Goal: Task Accomplishment & Management: Complete application form

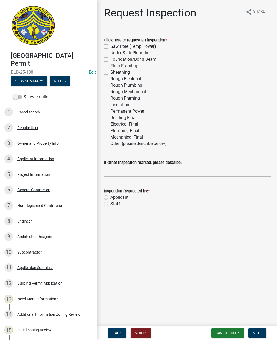
click at [110, 145] on label "Other (please describe below)" at bounding box center [138, 144] width 56 height 6
click at [110, 144] on input "Other (please describe below)" at bounding box center [112, 143] width 4 height 4
checkbox input "true"
checkbox input "false"
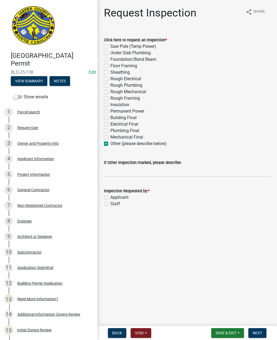
checkbox input "false"
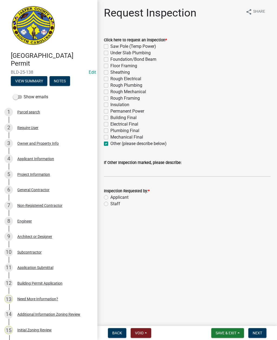
checkbox input "false"
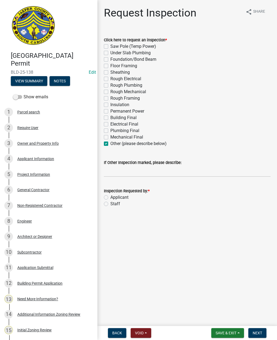
checkbox input "false"
checkbox input "true"
click at [113, 174] on input "If Other Inspection marked, please describe:" at bounding box center [187, 171] width 167 height 11
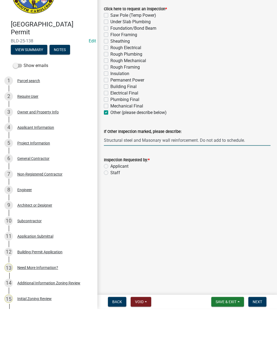
click at [150, 166] on input "Structural steel and Masonary wall reinforcement. Do not add to schedule." at bounding box center [187, 171] width 167 height 11
type input "Structural steel and Masonry wall reinforcement. Do not add to schedule."
click at [110, 201] on label "Staff" at bounding box center [115, 204] width 10 height 6
click at [110, 201] on input "Staff" at bounding box center [112, 203] width 4 height 4
radio input "true"
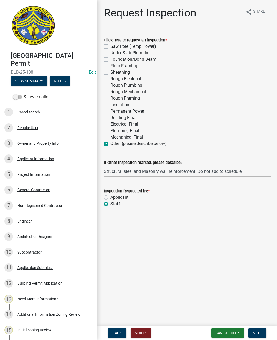
click at [255, 332] on span "Next" at bounding box center [257, 333] width 9 height 4
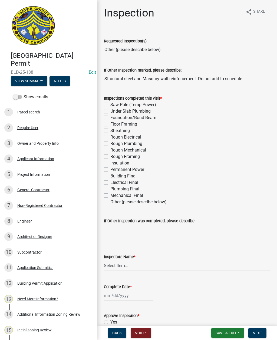
click at [110, 201] on label "Other (please describe below)" at bounding box center [138, 202] width 56 height 6
click at [110, 201] on input "Other (please describe below)" at bounding box center [112, 201] width 4 height 4
checkbox input "true"
checkbox input "false"
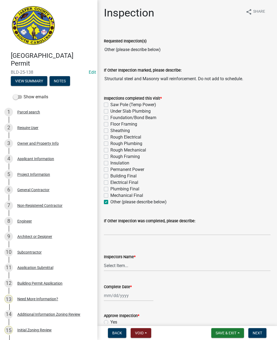
checkbox input "false"
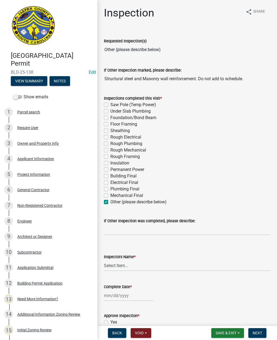
checkbox input "false"
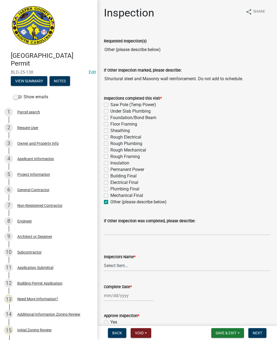
checkbox input "false"
checkbox input "true"
click at [119, 230] on input "If Other Inspection was completed, please describe:" at bounding box center [187, 229] width 167 height 11
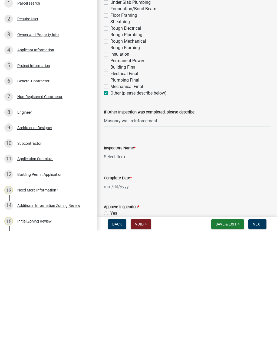
type input "Masonry wall reinforcement"
click at [123, 260] on select "Select Item... [EMAIL_ADDRESS][DOMAIN_NAME] ([PERSON_NAME] ) rcampbell ([PERSON…" at bounding box center [187, 265] width 167 height 11
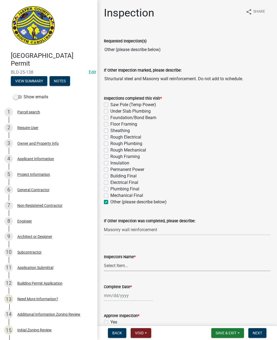
select select "2d9ba1e5-2fdd-4b15-98d0-073dcbeb5880"
click at [158, 231] on input "Masonry wall reinforcement" at bounding box center [187, 229] width 167 height 11
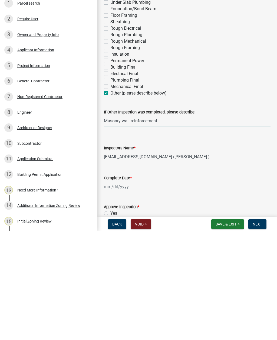
click at [137, 290] on div at bounding box center [128, 295] width 49 height 11
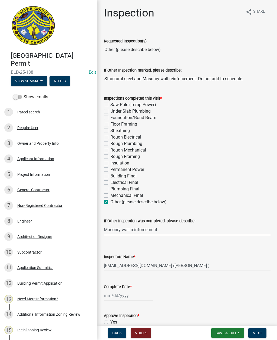
select select "9"
select select "2025"
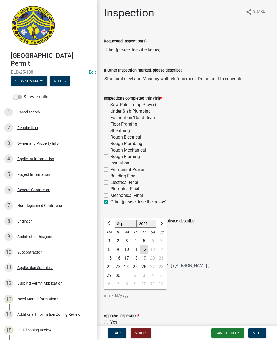
click at [144, 249] on div "12" at bounding box center [144, 250] width 9 height 9
type input "[DATE]"
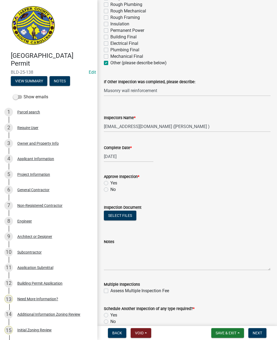
scroll to position [140, 0]
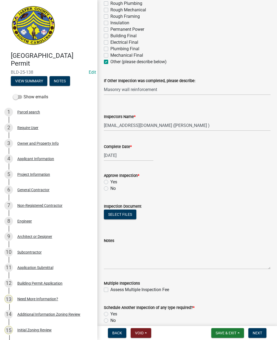
click at [110, 182] on label "Yes" at bounding box center [113, 182] width 7 height 6
click at [110, 182] on input "Yes" at bounding box center [112, 181] width 4 height 4
radio input "true"
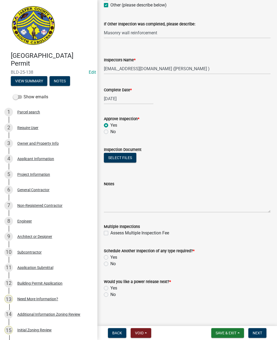
scroll to position [197, 0]
click at [110, 257] on label "Yes" at bounding box center [113, 257] width 7 height 6
click at [110, 257] on input "Yes" at bounding box center [112, 256] width 4 height 4
radio input "true"
click at [110, 293] on label "No" at bounding box center [112, 295] width 5 height 6
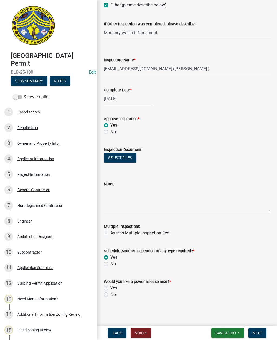
click at [110, 293] on input "No" at bounding box center [112, 294] width 4 height 4
radio input "true"
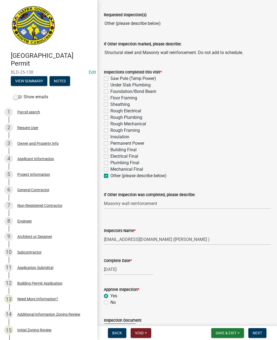
scroll to position [21, 0]
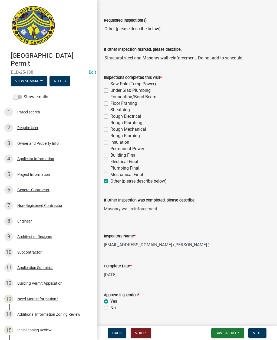
click at [251, 56] on input "Structural steel and Masonry wall reinforcement. Do not add to schedule." at bounding box center [187, 58] width 167 height 11
click at [241, 59] on input "Structural steel and Masonry wall reinforcement. Do not add to schedule." at bounding box center [187, 58] width 167 height 11
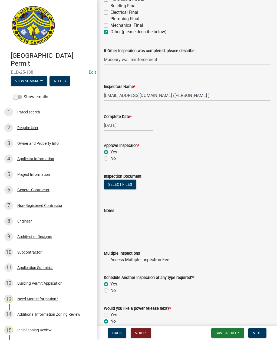
scroll to position [171, 0]
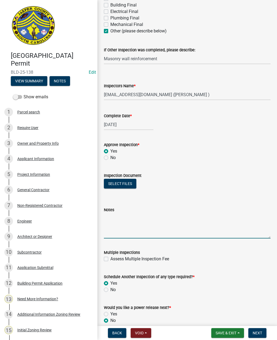
click at [119, 217] on textarea "Notes" at bounding box center [187, 225] width 167 height 25
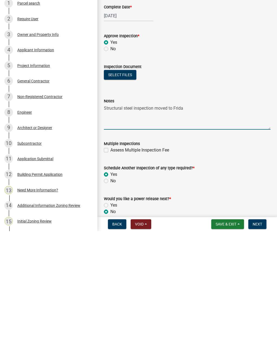
type textarea "Structural steel inspection moved to [DATE]"
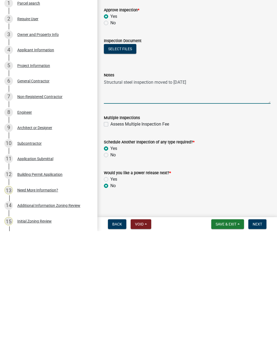
scroll to position [197, 0]
click at [255, 331] on span "Next" at bounding box center [257, 333] width 9 height 4
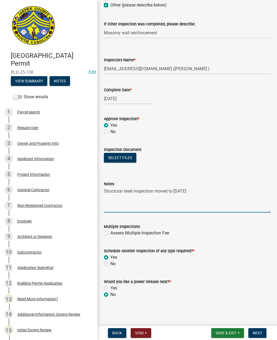
scroll to position [0, 0]
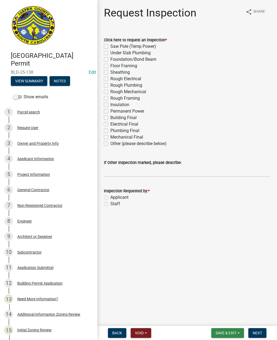
click at [231, 333] on span "Save & Exit" at bounding box center [226, 333] width 21 height 4
click at [221, 321] on button "Save & Exit" at bounding box center [222, 319] width 43 height 13
